Goal: Find specific page/section: Find specific page/section

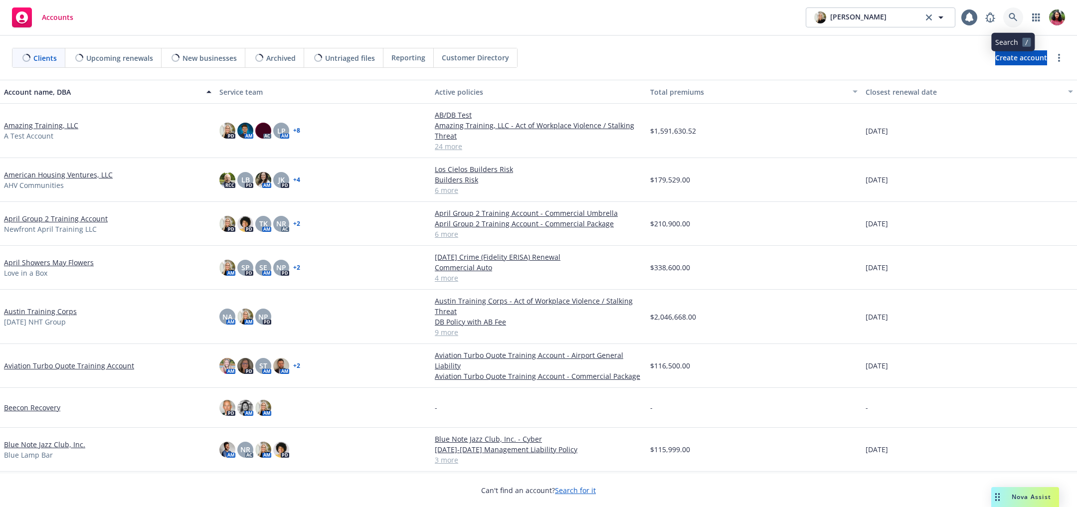
click at [1007, 17] on link at bounding box center [1013, 17] width 20 height 20
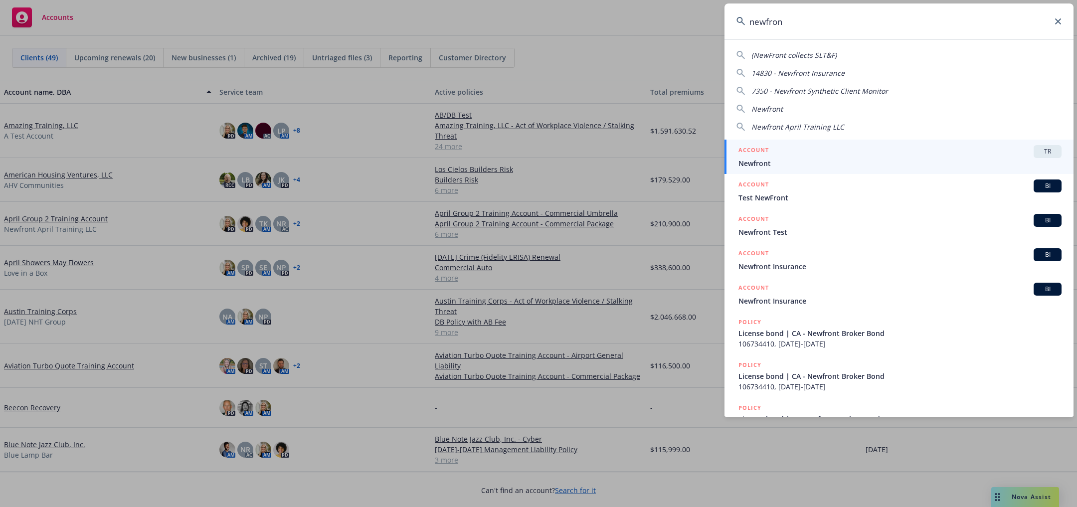
type input "newfront"
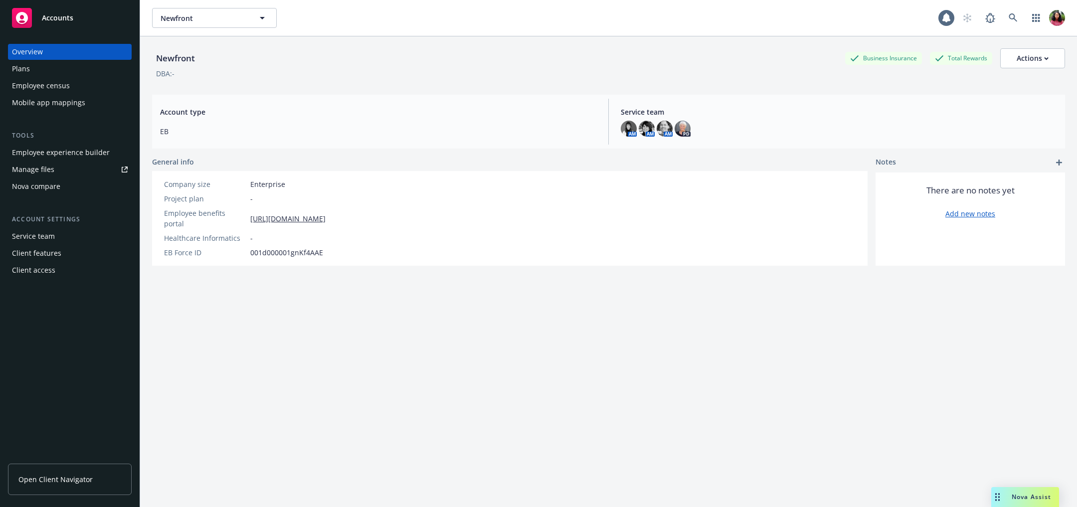
click at [57, 83] on div "Employee census" at bounding box center [41, 86] width 58 height 16
